Goal: Task Accomplishment & Management: Complete application form

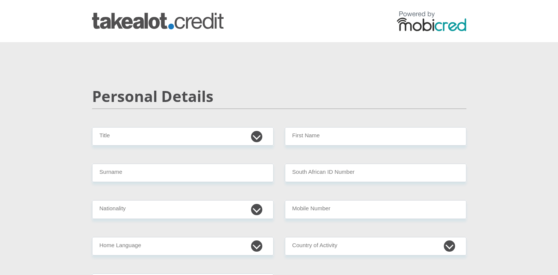
click at [428, 24] on img at bounding box center [432, 21] width 70 height 20
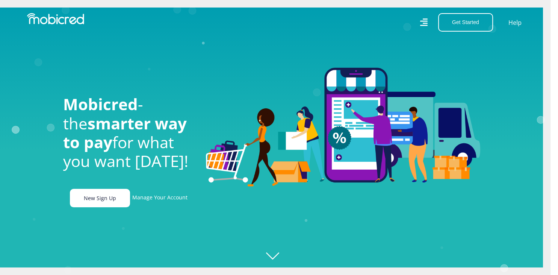
scroll to position [0, 535]
click at [100, 201] on link "New Sign Up" at bounding box center [100, 198] width 60 height 18
